Goal: Check status

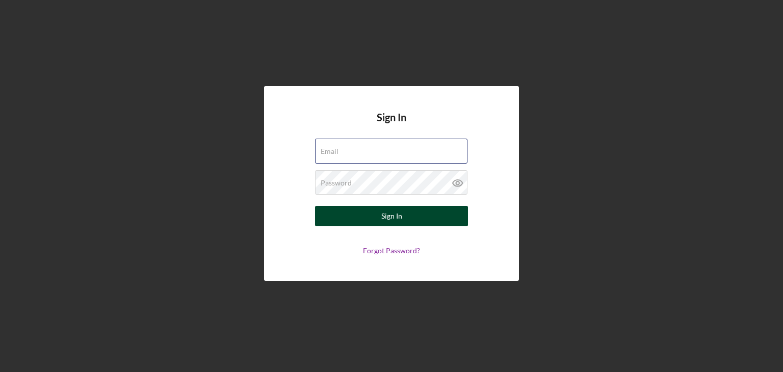
type input "[EMAIL_ADDRESS][DOMAIN_NAME]"
click at [381, 220] on button "Sign In" at bounding box center [391, 216] width 153 height 20
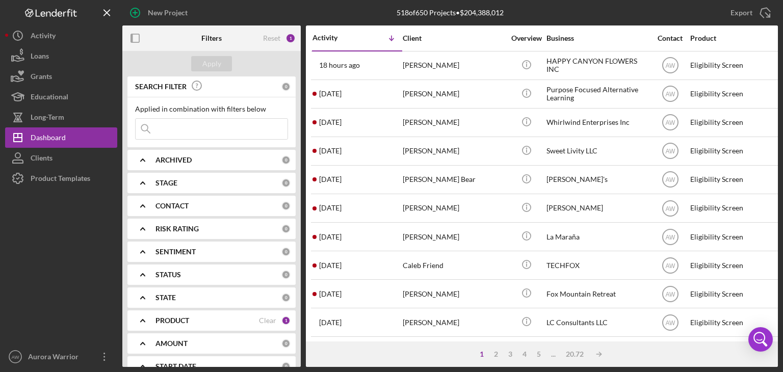
click at [170, 131] on input at bounding box center [212, 129] width 152 height 20
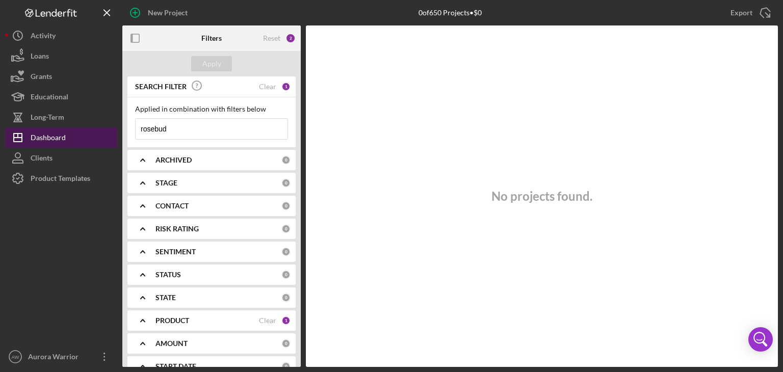
drag, startPoint x: 188, startPoint y: 130, endPoint x: 66, endPoint y: 130, distance: 121.3
click at [66, 130] on div "New Project 0 of 650 Projects • $0 Export Icon/Export Filters Reset 2 Apply SEA…" at bounding box center [391, 183] width 772 height 367
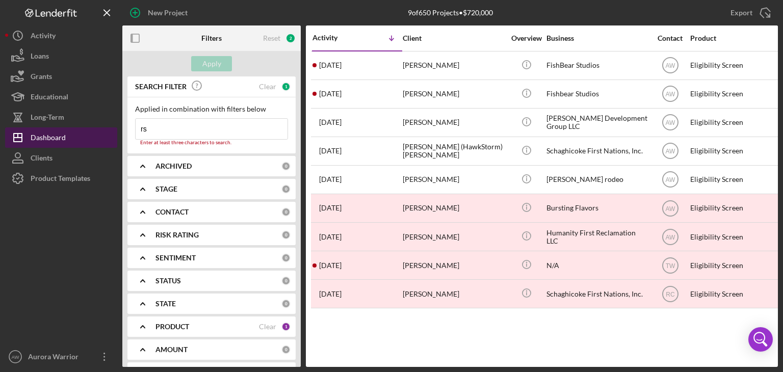
type input "r"
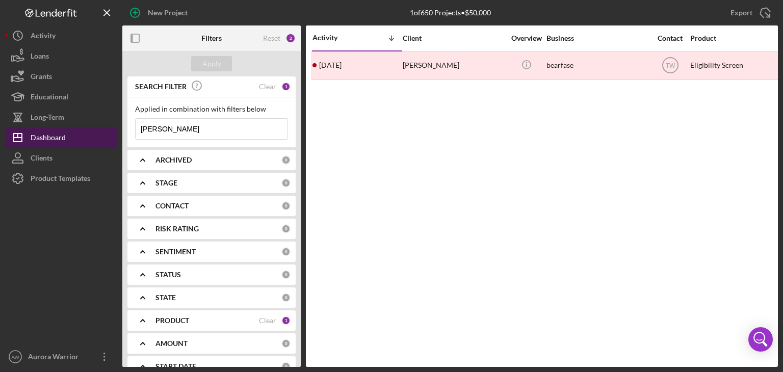
type input "[PERSON_NAME]"
click at [62, 138] on div "Dashboard" at bounding box center [48, 138] width 35 height 23
click at [143, 320] on polyline at bounding box center [143, 320] width 4 height 2
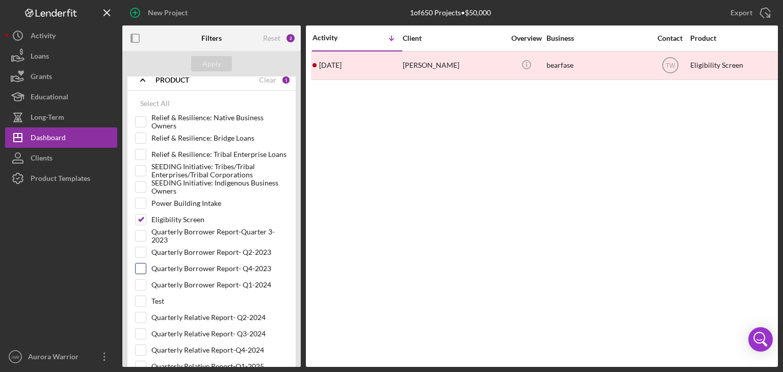
scroll to position [230, 0]
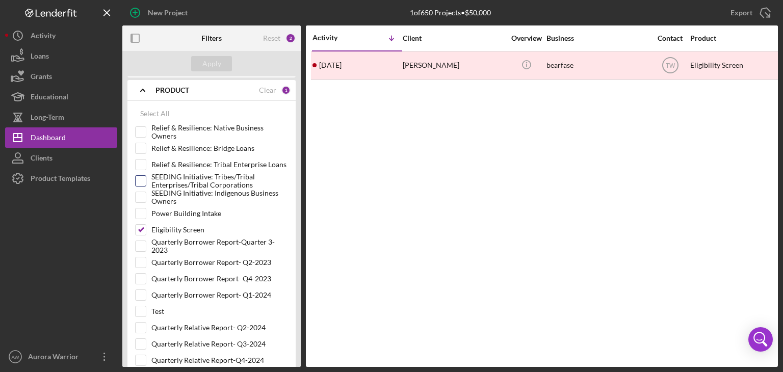
click at [143, 182] on input "SEEDING Initiative: Tribes/Tribal Enterprises/Tribal Corporations" at bounding box center [141, 181] width 10 height 10
checkbox input "true"
click at [142, 163] on input "Relief & Resilience: Tribal Enterprise Loans" at bounding box center [141, 164] width 10 height 10
checkbox input "true"
click at [140, 151] on input "Relief & Resilience: Bridge Loans" at bounding box center [141, 148] width 10 height 10
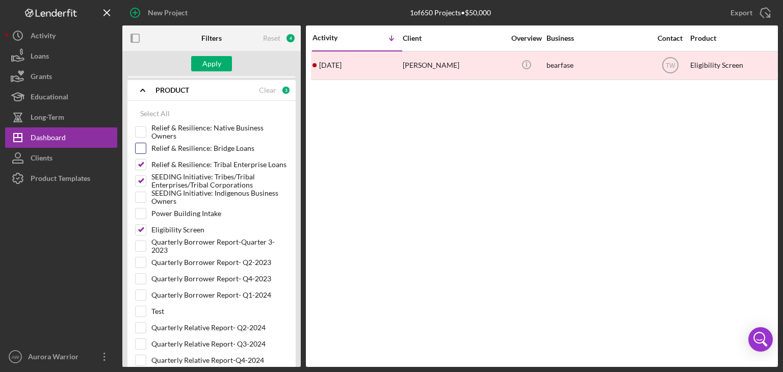
checkbox input "true"
click at [141, 162] on input "Relief & Resilience: Tribal Enterprise Loans" at bounding box center [141, 164] width 10 height 10
checkbox input "false"
click at [140, 148] on input "Relief & Resilience: Bridge Loans" at bounding box center [141, 148] width 10 height 10
checkbox input "false"
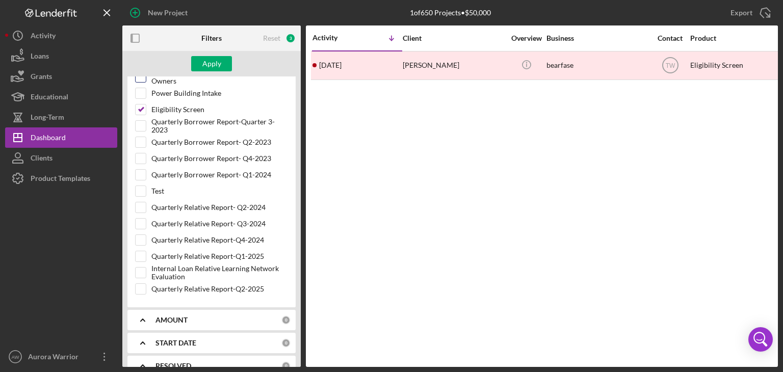
scroll to position [213, 0]
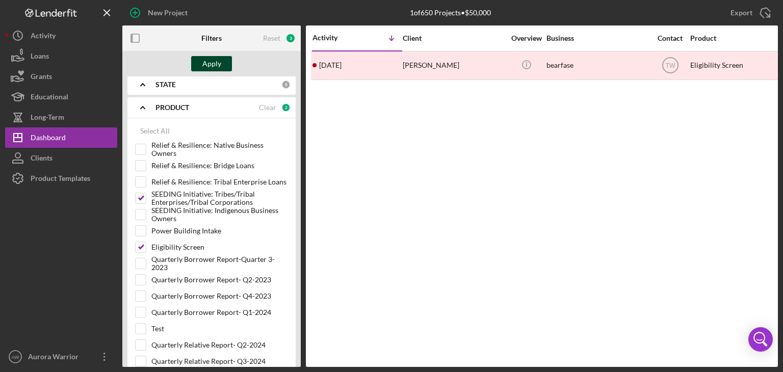
click at [220, 62] on div "Apply" at bounding box center [211, 63] width 19 height 15
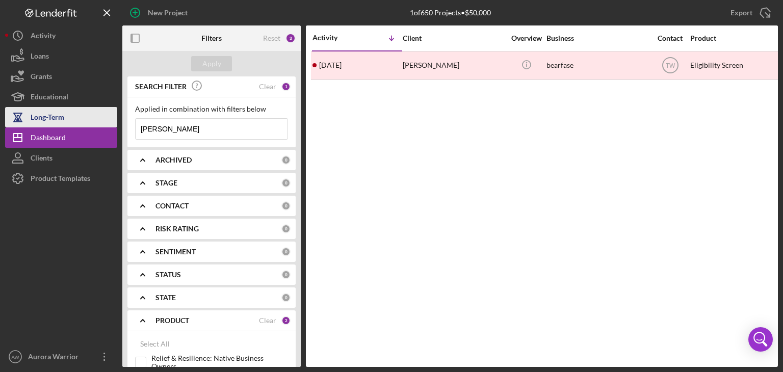
drag, startPoint x: 184, startPoint y: 127, endPoint x: 104, endPoint y: 119, distance: 80.4
click at [104, 119] on div "New Project 1 of 650 Projects • $50,000 Export Icon/Export Filters Reset 3 Appl…" at bounding box center [391, 183] width 772 height 367
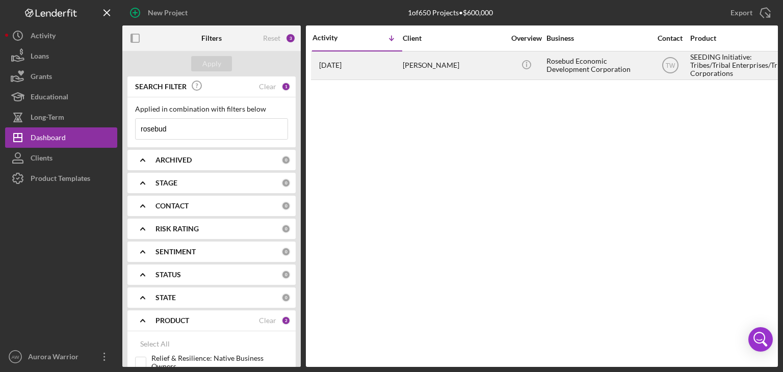
type input "rosebud"
drag, startPoint x: 573, startPoint y: 60, endPoint x: 416, endPoint y: 63, distance: 157.5
drag, startPoint x: 416, startPoint y: 63, endPoint x: 385, endPoint y: 70, distance: 31.4
click at [385, 70] on div "[DATE] [PERSON_NAME]" at bounding box center [356, 65] width 89 height 27
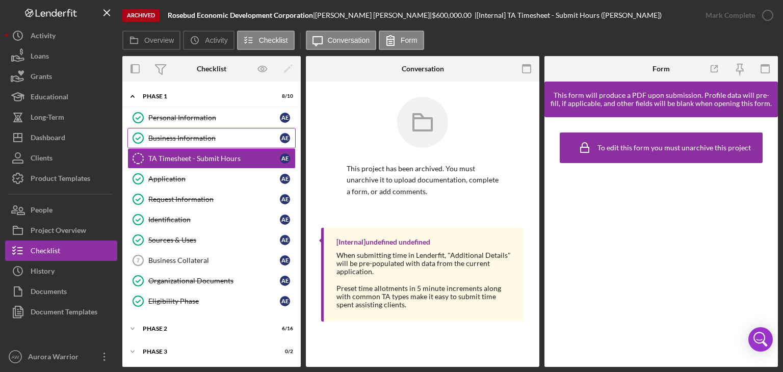
click at [187, 138] on div "Business Information" at bounding box center [213, 138] width 131 height 8
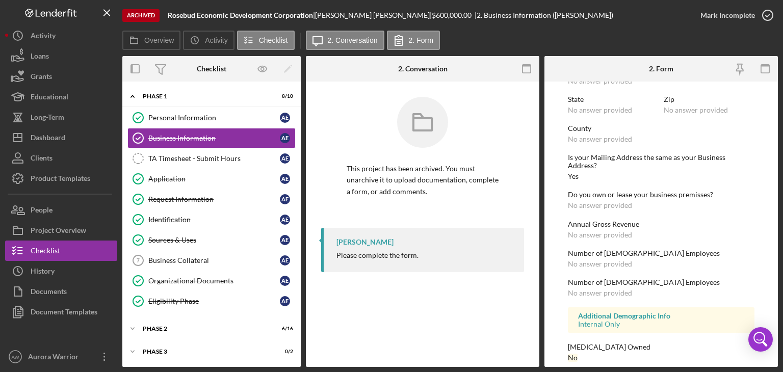
scroll to position [491, 0]
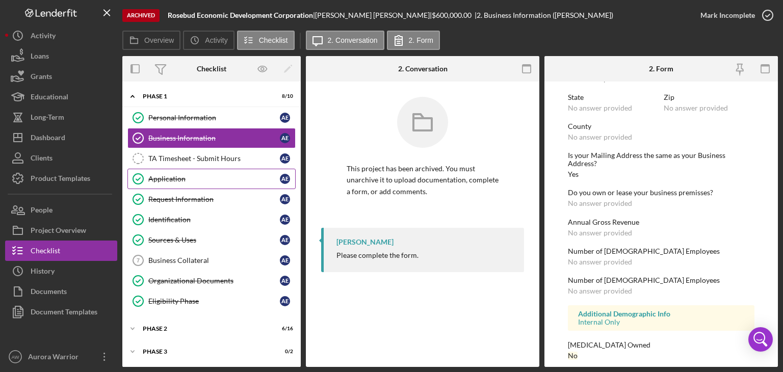
click at [165, 172] on link "Application Application A E" at bounding box center [211, 179] width 168 height 20
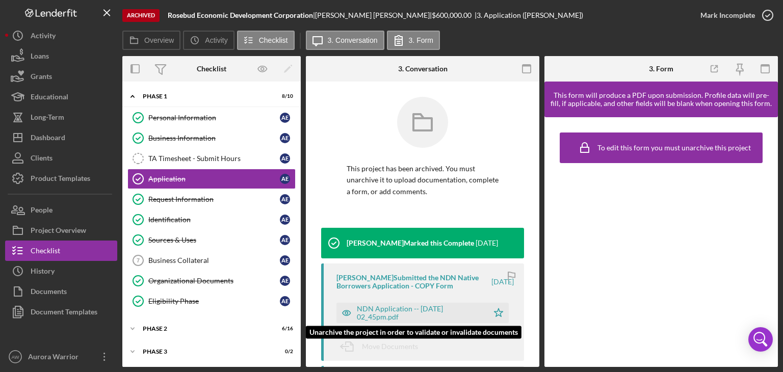
click at [375, 314] on div "NDN Application -- [DATE] 02_45pm.pdf" at bounding box center [420, 313] width 126 height 16
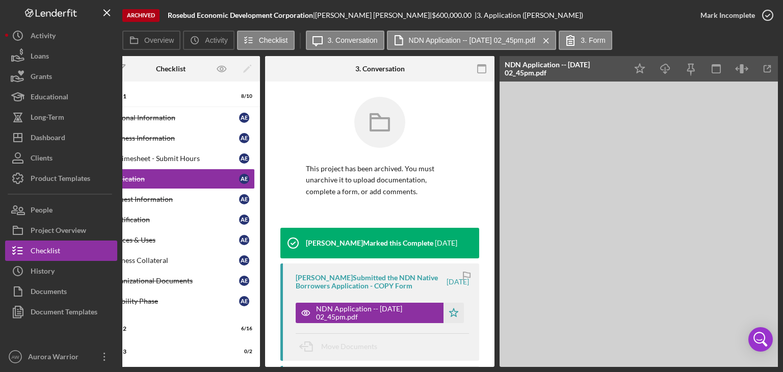
scroll to position [0, 112]
